Goal: Task Accomplishment & Management: Complete application form

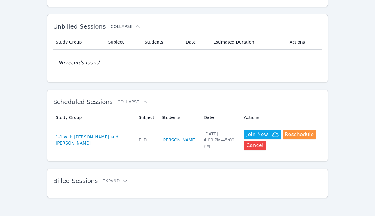
scroll to position [95, 0]
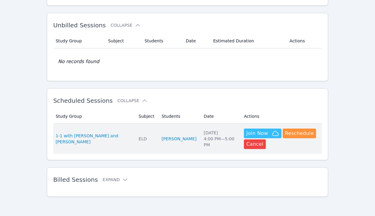
click at [246, 130] on span "Join Now" at bounding box center [257, 133] width 22 height 7
click at [77, 133] on span "1-1 with [PERSON_NAME] and [PERSON_NAME]" at bounding box center [94, 139] width 76 height 12
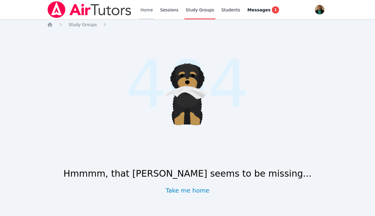
click at [146, 9] on link "Home" at bounding box center [146, 9] width 15 height 19
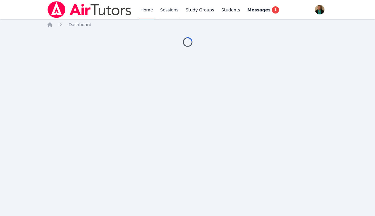
click at [168, 11] on link "Sessions" at bounding box center [169, 9] width 21 height 19
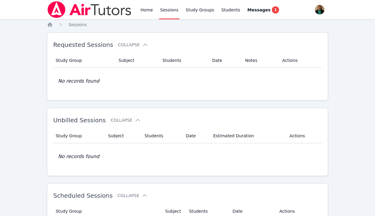
click at [168, 11] on link "Sessions" at bounding box center [169, 9] width 21 height 19
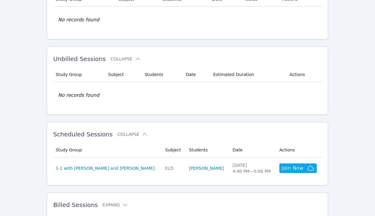
scroll to position [87, 0]
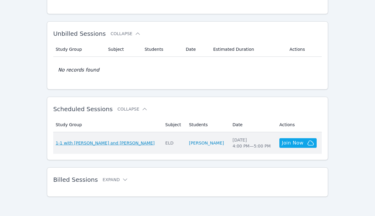
click at [119, 143] on span "1-1 with [PERSON_NAME] and [PERSON_NAME]" at bounding box center [105, 143] width 99 height 6
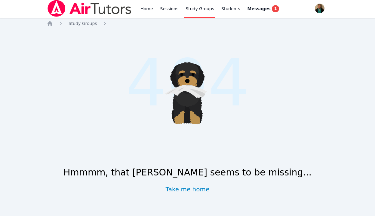
scroll to position [87, 0]
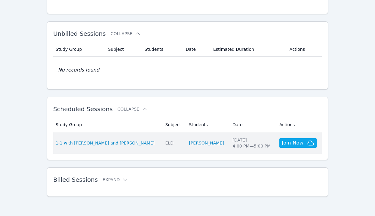
click at [196, 142] on link "[PERSON_NAME]" at bounding box center [206, 143] width 35 height 6
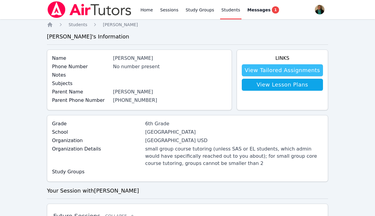
click at [269, 70] on link "View Tailored Assignments" at bounding box center [282, 70] width 81 height 12
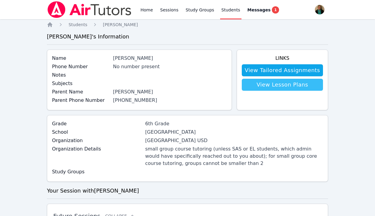
click at [270, 84] on link "View Lesson Plans" at bounding box center [282, 85] width 81 height 12
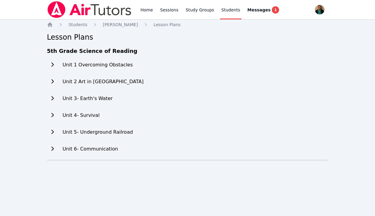
click at [52, 100] on icon at bounding box center [52, 98] width 2 height 4
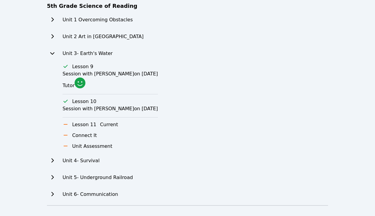
scroll to position [46, 0]
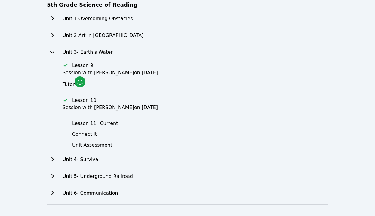
click at [50, 34] on icon at bounding box center [52, 35] width 6 height 5
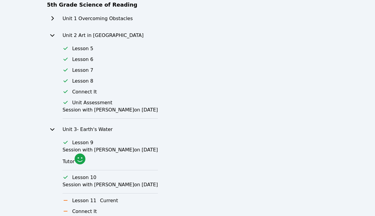
click at [53, 18] on icon at bounding box center [52, 18] width 2 height 4
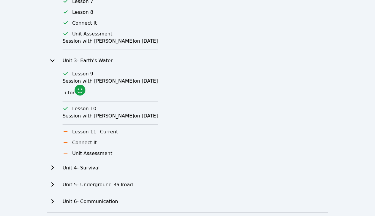
scroll to position [188, 0]
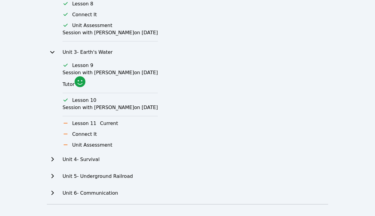
click at [53, 157] on icon at bounding box center [52, 159] width 6 height 5
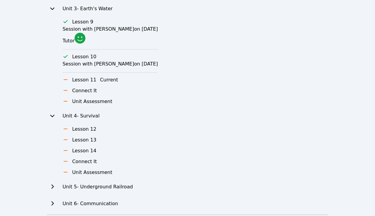
scroll to position [243, 0]
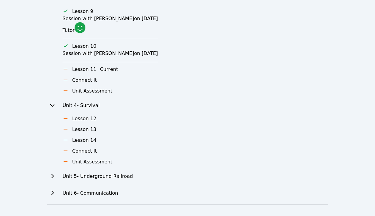
click at [101, 67] on button "Current" at bounding box center [109, 69] width 18 height 7
click at [80, 69] on h3 "Lesson 11" at bounding box center [84, 69] width 24 height 7
click at [64, 71] on icon at bounding box center [66, 69] width 6 height 5
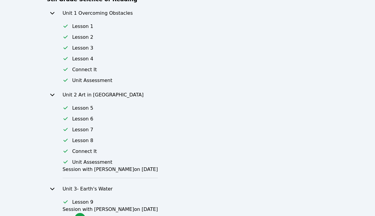
scroll to position [0, 0]
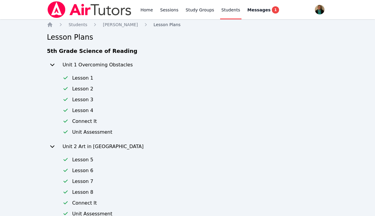
click at [154, 22] on link "Lesson Plans" at bounding box center [167, 25] width 27 height 6
click at [116, 24] on span "[PERSON_NAME]" at bounding box center [120, 24] width 35 height 5
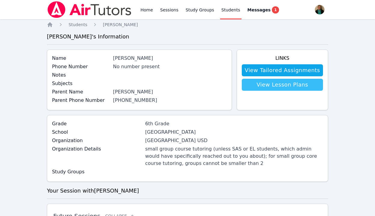
click at [278, 83] on link "View Lesson Plans" at bounding box center [282, 85] width 81 height 12
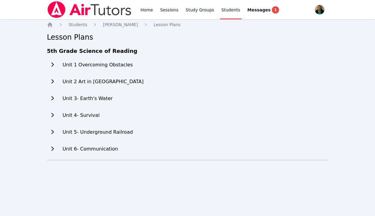
click at [51, 99] on icon at bounding box center [52, 98] width 6 height 5
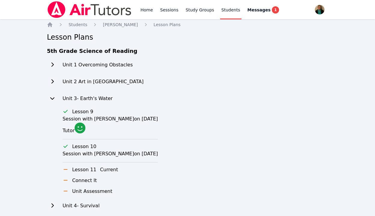
click at [86, 170] on h3 "Lesson 11" at bounding box center [84, 169] width 24 height 7
click at [119, 25] on span "[PERSON_NAME]" at bounding box center [120, 24] width 35 height 5
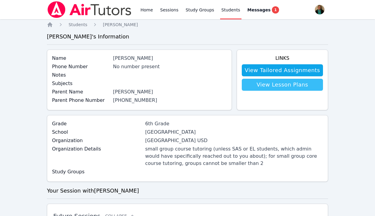
click at [265, 84] on link "View Lesson Plans" at bounding box center [282, 85] width 81 height 12
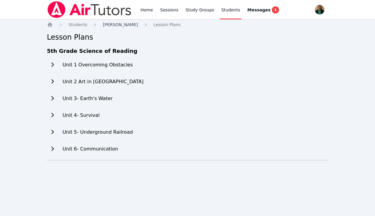
click at [118, 26] on span "[PERSON_NAME]" at bounding box center [120, 24] width 35 height 5
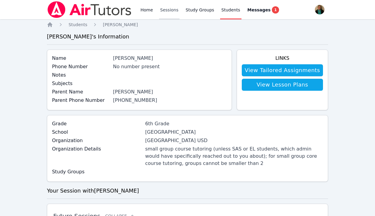
click at [166, 11] on link "Sessions" at bounding box center [169, 9] width 21 height 19
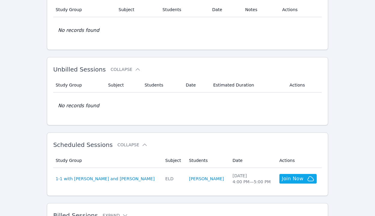
scroll to position [87, 0]
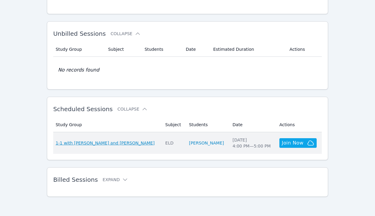
click at [93, 141] on span "1-1 with [PERSON_NAME] and [PERSON_NAME]" at bounding box center [105, 143] width 99 height 6
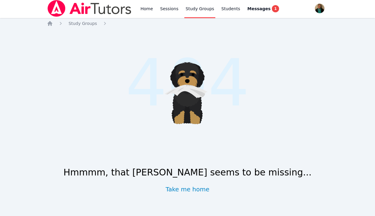
scroll to position [1, 0]
click at [190, 188] on link "Take me home" at bounding box center [188, 189] width 44 height 8
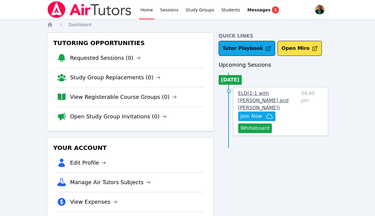
click at [281, 95] on span "ELD ( 1-1 with [PERSON_NAME] and [PERSON_NAME] )" at bounding box center [263, 100] width 50 height 20
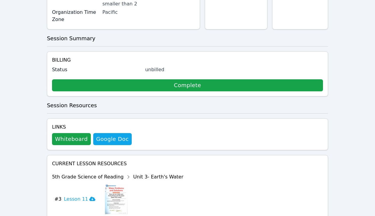
scroll to position [301, 0]
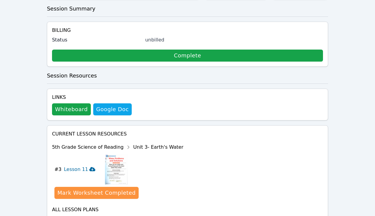
click at [76, 166] on h3 "Lesson 11" at bounding box center [80, 169] width 32 height 7
click at [154, 216] on div "Show Topics" at bounding box center [156, 220] width 38 height 6
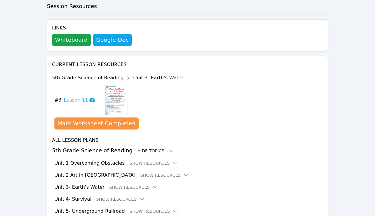
scroll to position [374, 0]
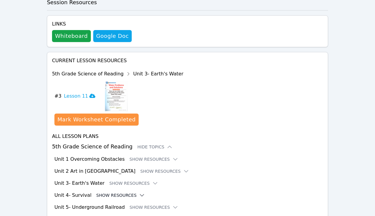
click at [133, 192] on button "Show Resources" at bounding box center [120, 195] width 49 height 6
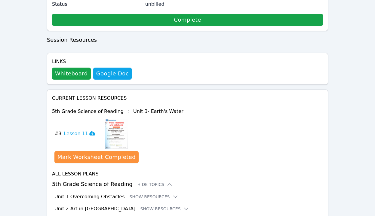
scroll to position [336, 0]
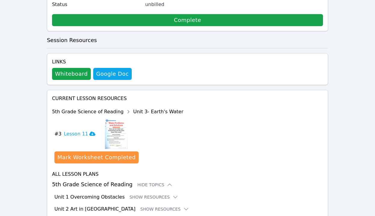
click at [84, 171] on h4 "All Lesson Plans" at bounding box center [187, 174] width 271 height 7
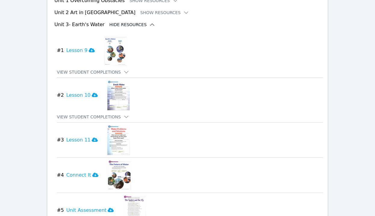
scroll to position [534, 0]
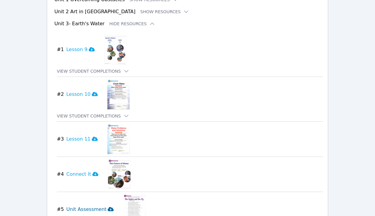
click at [108, 207] on icon at bounding box center [111, 209] width 6 height 4
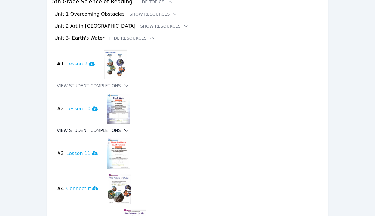
scroll to position [513, 0]
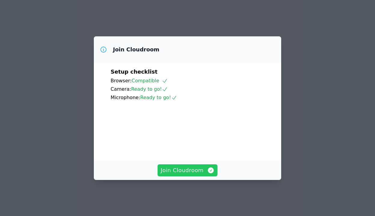
click at [192, 170] on span "Join Cloudroom" at bounding box center [188, 170] width 54 height 8
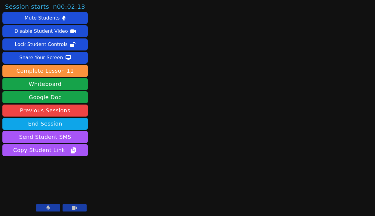
click at [52, 207] on button at bounding box center [48, 207] width 24 height 7
click at [75, 206] on icon at bounding box center [74, 208] width 5 height 4
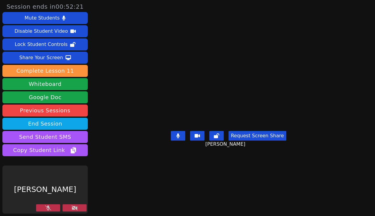
click at [75, 206] on icon at bounding box center [75, 208] width 6 height 5
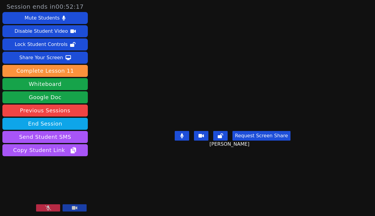
click at [50, 204] on video at bounding box center [44, 190] width 85 height 48
click at [53, 207] on button at bounding box center [48, 207] width 24 height 7
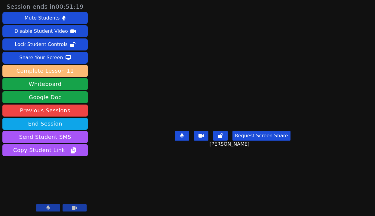
click at [65, 70] on button "Complete Lesson 11" at bounding box center [44, 71] width 85 height 12
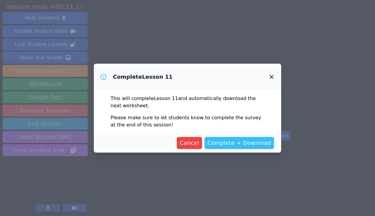
click at [242, 144] on span "Complete + Download" at bounding box center [238, 143] width 63 height 8
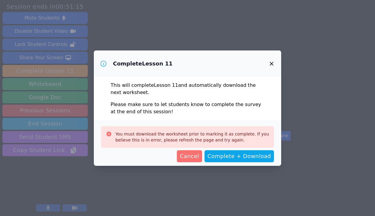
click at [195, 156] on span "Cancel" at bounding box center [189, 156] width 19 height 8
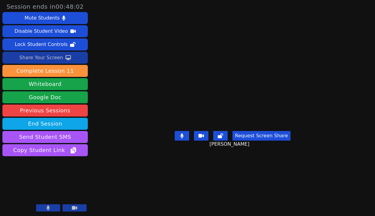
click at [40, 58] on div "Share Your Screen" at bounding box center [41, 58] width 44 height 10
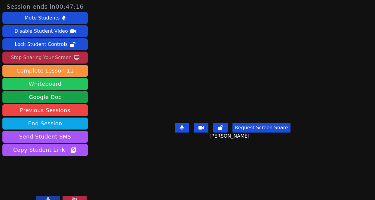
click at [56, 83] on button "Whiteboard" at bounding box center [44, 84] width 85 height 12
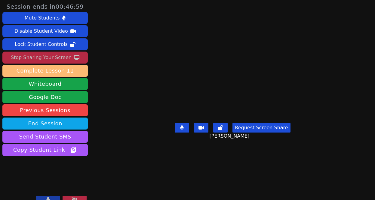
click at [63, 70] on button "Complete Lesson 11" at bounding box center [44, 71] width 85 height 12
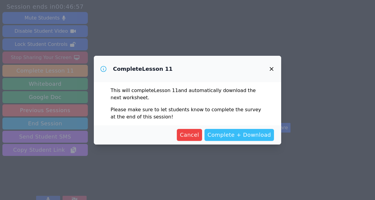
click at [228, 134] on span "Complete + Download" at bounding box center [238, 135] width 63 height 8
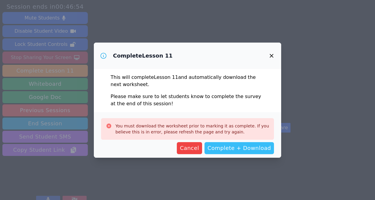
click at [230, 147] on span "Complete + Download" at bounding box center [238, 148] width 63 height 8
click at [272, 54] on icon "button" at bounding box center [271, 55] width 7 height 7
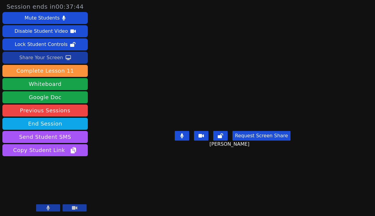
click at [45, 207] on button at bounding box center [48, 207] width 24 height 7
click at [45, 206] on button at bounding box center [48, 207] width 24 height 7
click at [48, 209] on icon at bounding box center [48, 208] width 3 height 5
click at [48, 209] on icon at bounding box center [48, 208] width 6 height 5
click at [53, 207] on button at bounding box center [48, 207] width 24 height 7
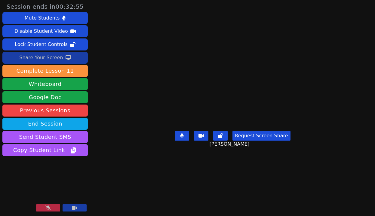
click at [53, 207] on button at bounding box center [48, 207] width 24 height 7
click at [52, 205] on button at bounding box center [48, 207] width 24 height 7
click at [46, 206] on icon at bounding box center [48, 208] width 6 height 5
click at [48, 206] on icon at bounding box center [48, 208] width 3 height 5
click at [48, 206] on icon at bounding box center [48, 208] width 6 height 5
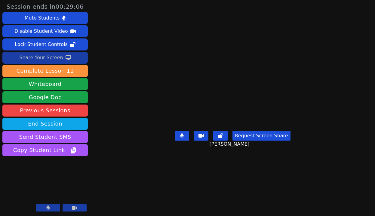
click at [48, 209] on icon at bounding box center [48, 208] width 3 height 5
click at [46, 209] on icon at bounding box center [48, 208] width 6 height 5
click at [46, 209] on button at bounding box center [48, 207] width 24 height 7
click at [49, 206] on icon at bounding box center [48, 208] width 6 height 5
click at [50, 205] on button at bounding box center [48, 207] width 24 height 7
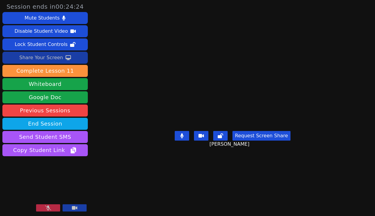
click at [45, 209] on icon at bounding box center [48, 208] width 6 height 5
click at [50, 208] on button at bounding box center [48, 207] width 24 height 7
click at [50, 206] on icon at bounding box center [48, 208] width 6 height 5
click at [45, 209] on button at bounding box center [48, 207] width 24 height 7
click at [43, 210] on button at bounding box center [48, 207] width 24 height 7
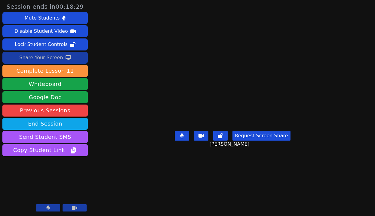
click at [43, 208] on button at bounding box center [48, 207] width 24 height 7
click at [49, 207] on icon at bounding box center [48, 208] width 4 height 5
click at [49, 207] on icon at bounding box center [48, 208] width 6 height 5
click at [51, 207] on button at bounding box center [48, 207] width 24 height 7
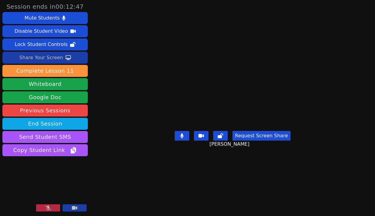
click at [47, 207] on icon at bounding box center [48, 208] width 6 height 5
click at [36, 56] on div "Share Your Screen" at bounding box center [41, 58] width 44 height 10
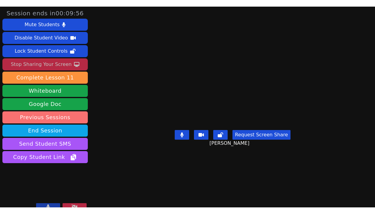
scroll to position [8, 0]
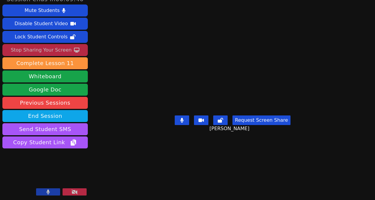
click at [48, 192] on icon at bounding box center [48, 192] width 3 height 5
click at [45, 191] on icon at bounding box center [48, 192] width 6 height 5
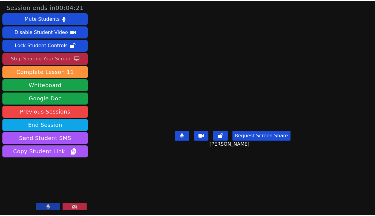
scroll to position [0, 0]
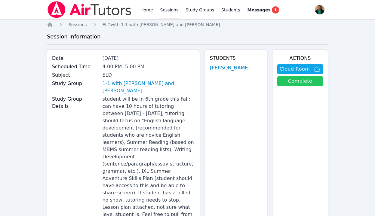
click at [307, 81] on link "Complete" at bounding box center [300, 81] width 46 height 10
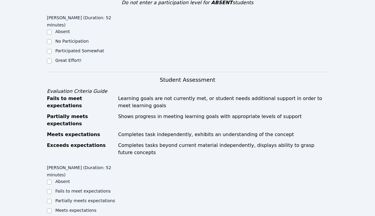
scroll to position [363, 0]
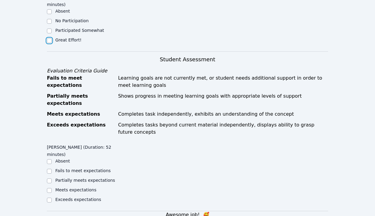
click at [48, 38] on input "Great Effort!" at bounding box center [49, 40] width 5 height 5
checkbox input "true"
click at [50, 198] on input "Exceeds expectations" at bounding box center [49, 200] width 5 height 5
checkbox input "true"
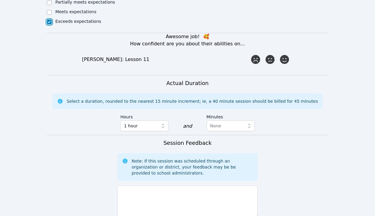
scroll to position [571, 0]
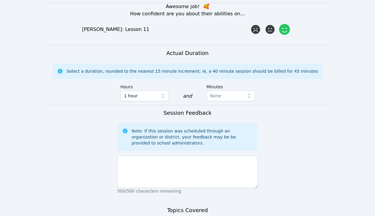
click at [283, 24] on icon at bounding box center [284, 29] width 11 height 11
click at [0, 0] on input "radio" at bounding box center [0, 0] width 0 height 0
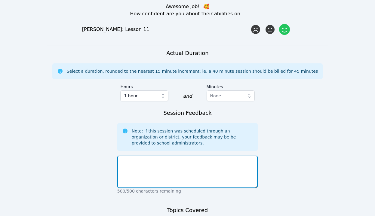
click at [185, 156] on textarea at bounding box center [187, 172] width 141 height 32
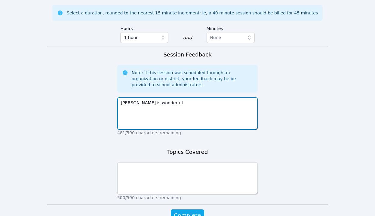
scroll to position [649, 0]
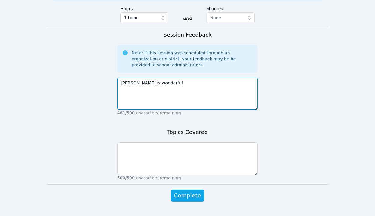
type textarea "Mariam is wonderful"
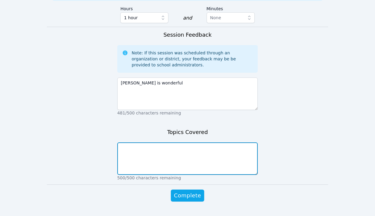
click at [171, 146] on textarea at bounding box center [187, 158] width 141 height 32
type textarea "we finished the water unit"
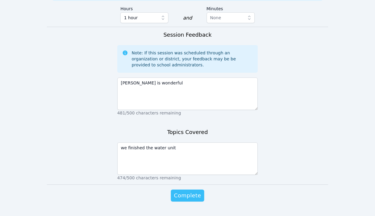
click at [179, 191] on span "Complete" at bounding box center [187, 195] width 27 height 8
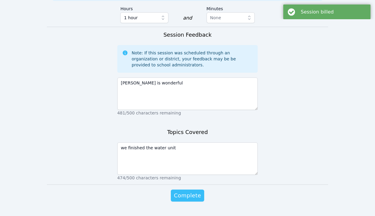
scroll to position [0, 0]
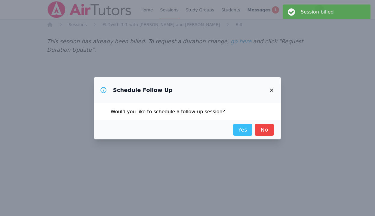
click at [238, 129] on link "Yes" at bounding box center [242, 130] width 19 height 12
